Goal: Information Seeking & Learning: Learn about a topic

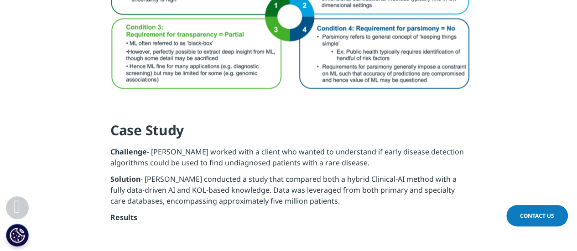
scroll to position [1186, 0]
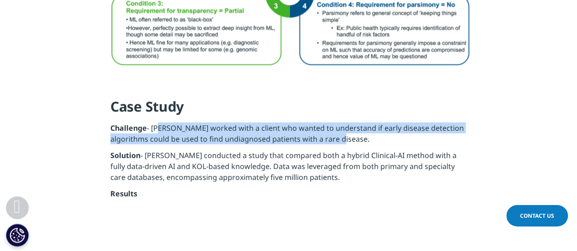
drag, startPoint x: 156, startPoint y: 120, endPoint x: 356, endPoint y: 129, distance: 199.5
click at [356, 129] on p "Challenge - [PERSON_NAME] worked with a client who wanted to understand if earl…" at bounding box center [288, 136] width 356 height 27
click at [242, 131] on p "Challenge - [PERSON_NAME] worked with a client who wanted to understand if earl…" at bounding box center [288, 136] width 356 height 27
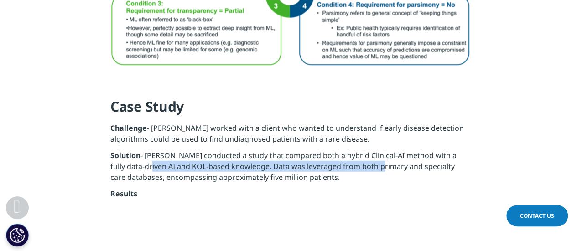
drag, startPoint x: 149, startPoint y: 154, endPoint x: 378, endPoint y: 158, distance: 229.5
click at [378, 158] on p "Solution - IQVIA conducted a study that compared both a hybrid Clinical-AI meth…" at bounding box center [288, 169] width 356 height 38
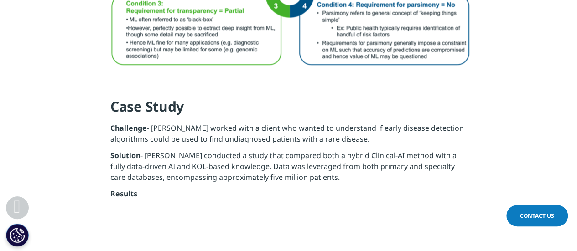
click at [269, 176] on p "Solution - IQVIA conducted a study that compared both a hybrid Clinical-AI meth…" at bounding box center [288, 169] width 356 height 38
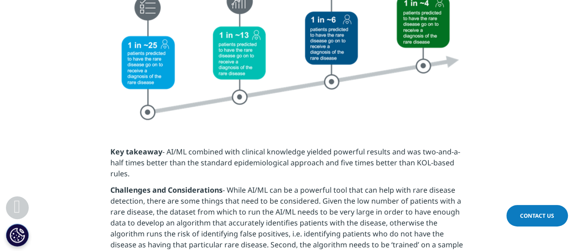
scroll to position [1551, 0]
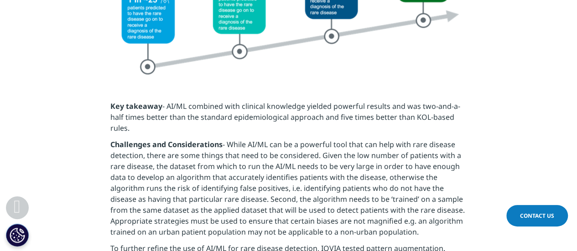
drag, startPoint x: 169, startPoint y: 97, endPoint x: 159, endPoint y: 115, distance: 20.0
click at [159, 115] on p "Key takeaway - AI/ML combined with clinical knowledge yielded powerful results …" at bounding box center [288, 120] width 356 height 38
copy p "AI/ML combined with clinical knowledge yielded powerful results and was two-and…"
